Goal: Task Accomplishment & Management: Manage account settings

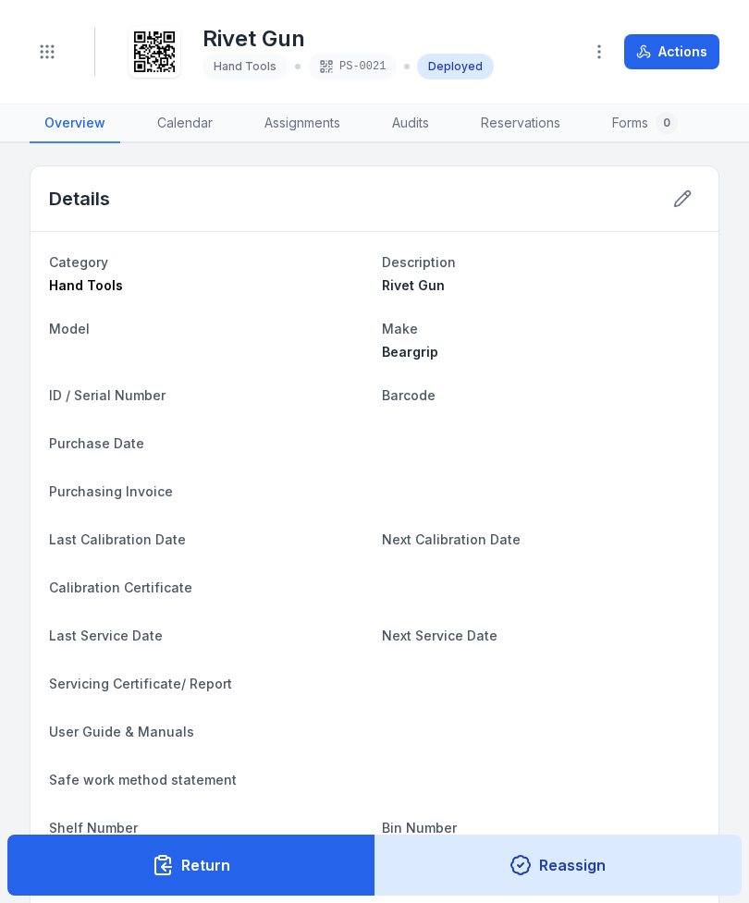
click at [51, 66] on button "Toggle Navigation" at bounding box center [47, 51] width 35 height 35
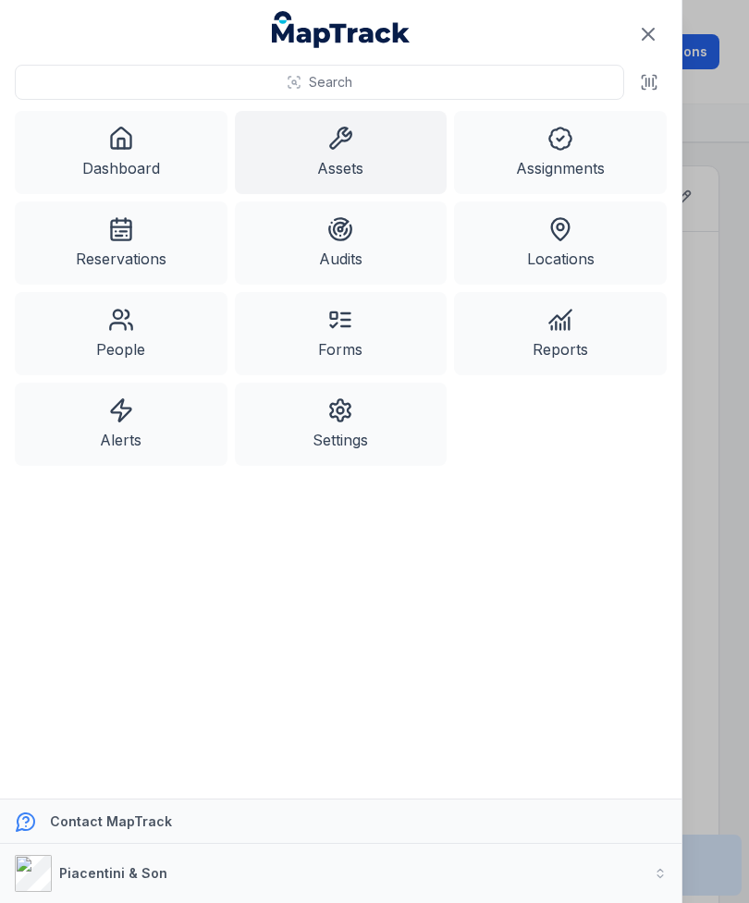
click at [146, 146] on link "Dashboard" at bounding box center [121, 152] width 213 height 83
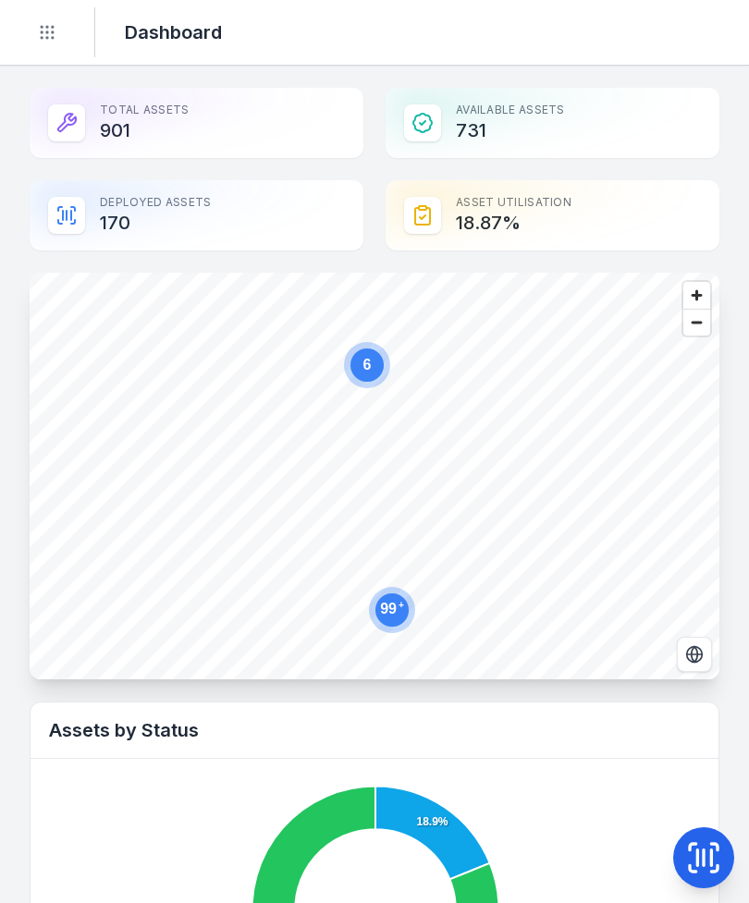
click at [55, 36] on icon "Toggle navigation" at bounding box center [47, 32] width 18 height 18
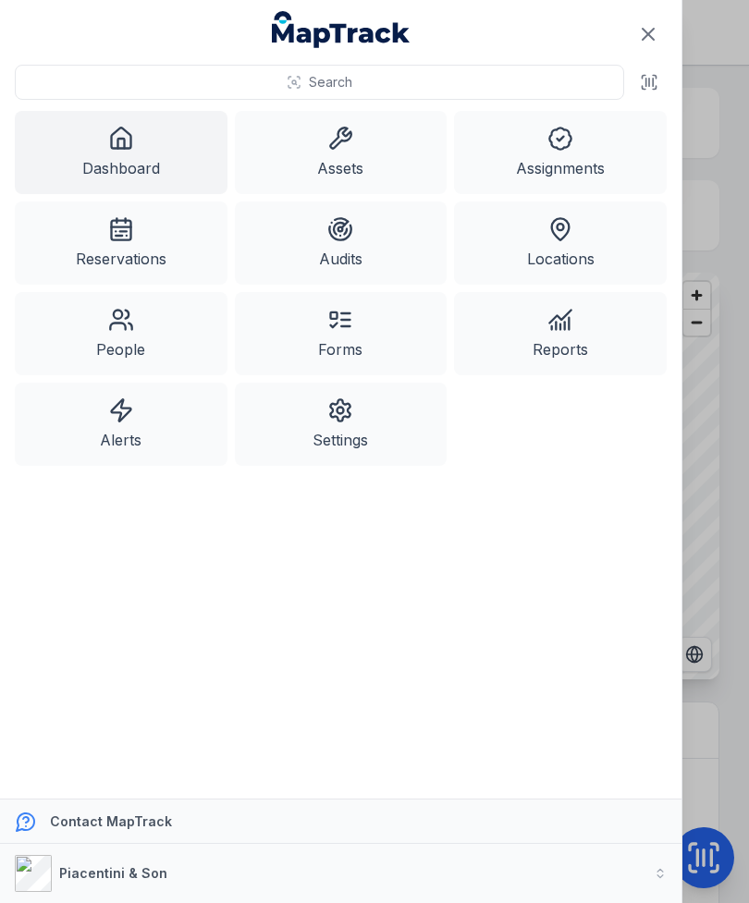
click at [339, 141] on icon at bounding box center [340, 139] width 26 height 26
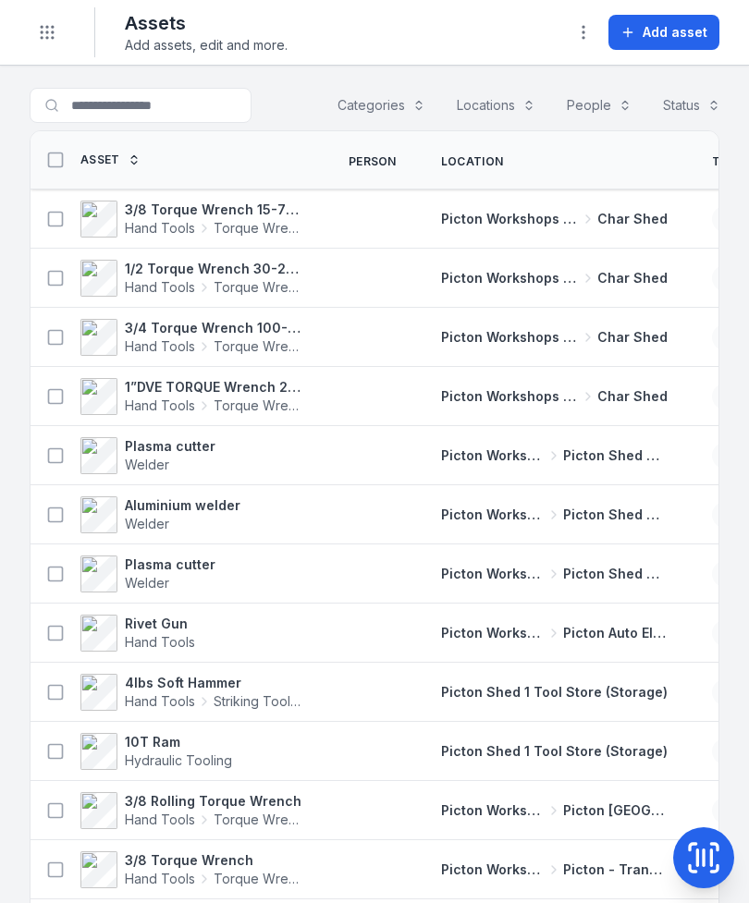
click at [700, 868] on icon at bounding box center [703, 857] width 37 height 37
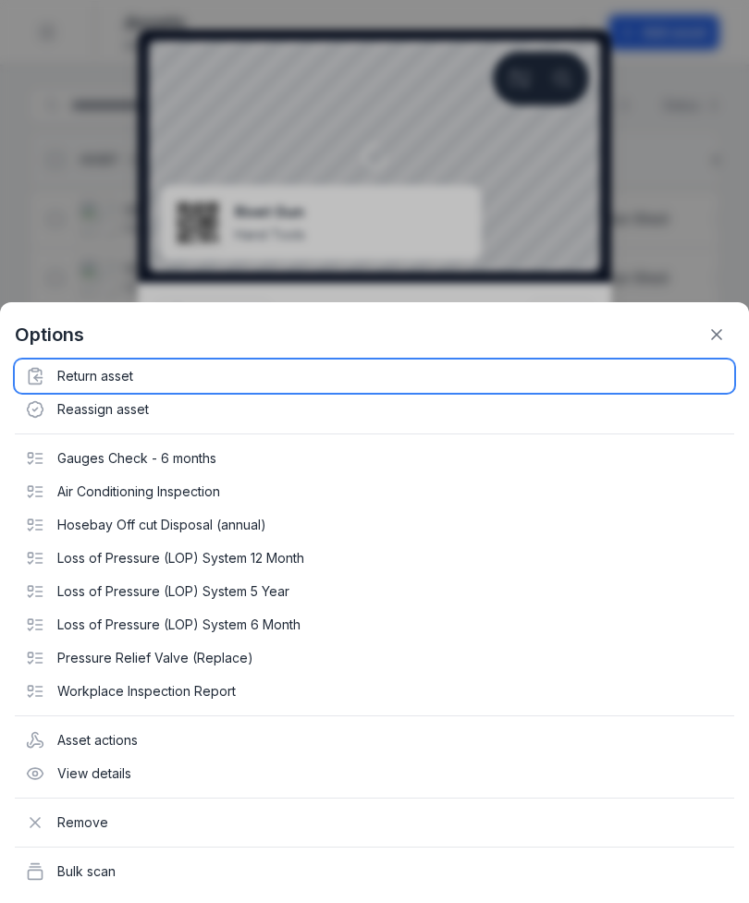
click at [124, 386] on div "Return asset" at bounding box center [374, 375] width 719 height 33
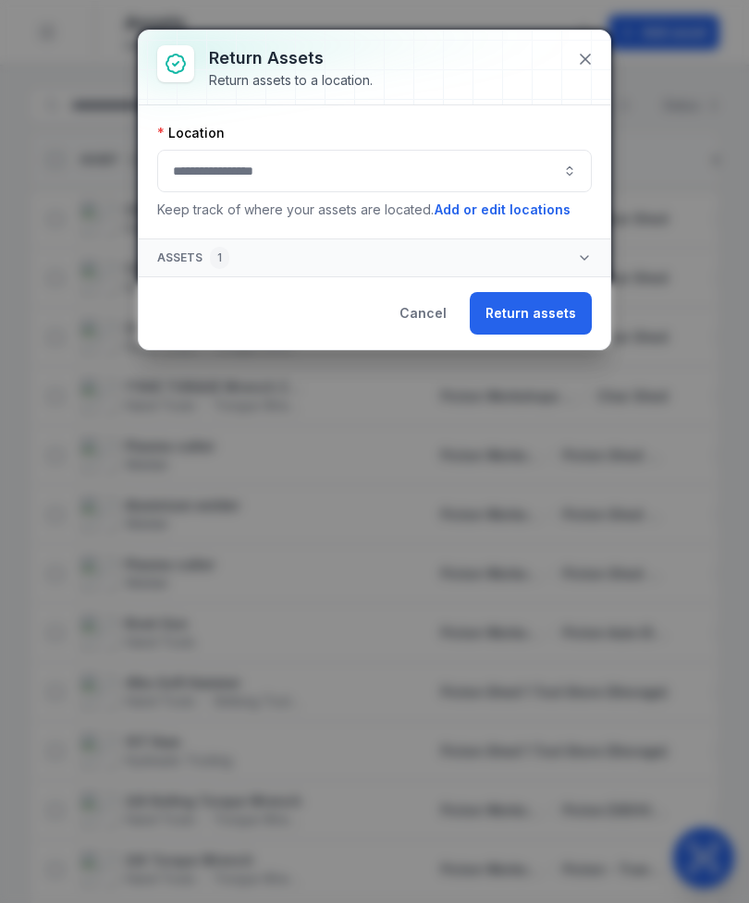
click at [200, 176] on button "button" at bounding box center [374, 171] width 434 height 43
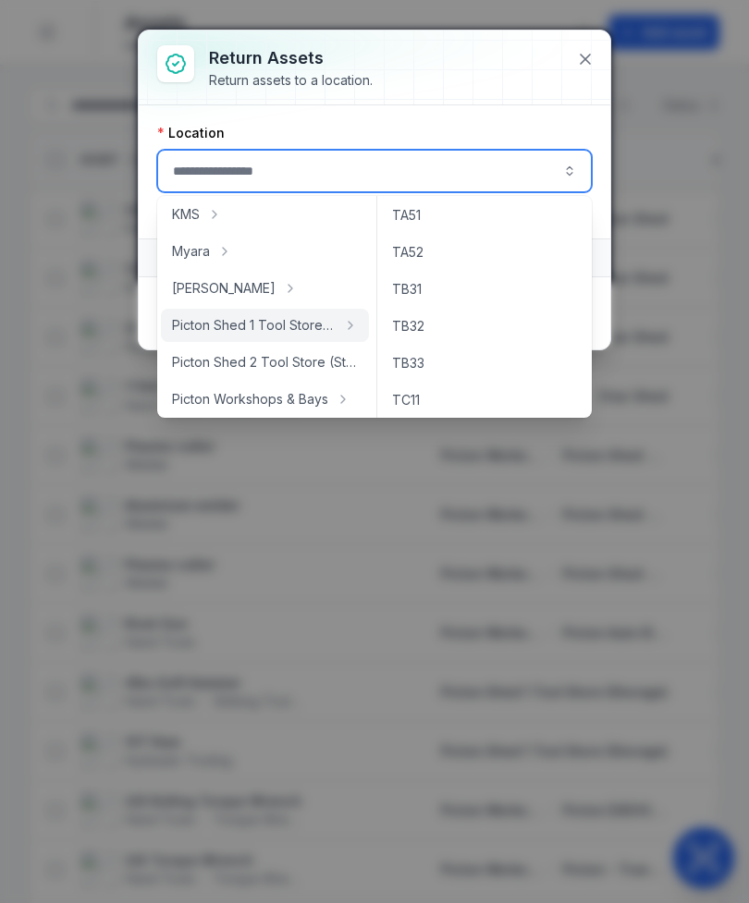
scroll to position [301, 0]
click at [426, 288] on div "TB31" at bounding box center [484, 288] width 207 height 33
type input "****"
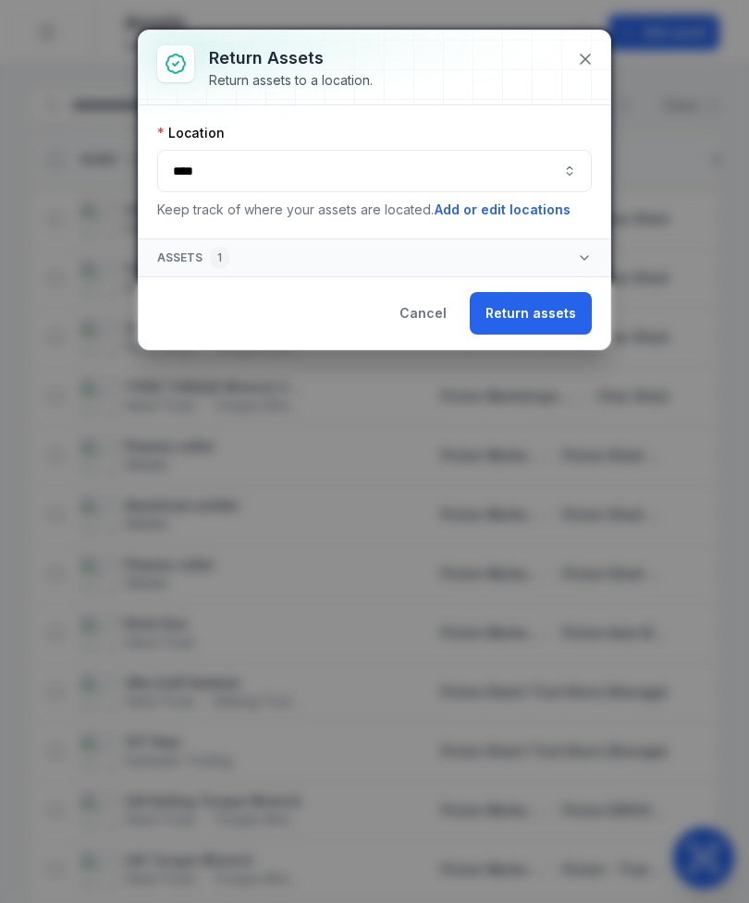
click at [554, 323] on button "Return assets" at bounding box center [530, 313] width 122 height 43
